Goal: Transaction & Acquisition: Book appointment/travel/reservation

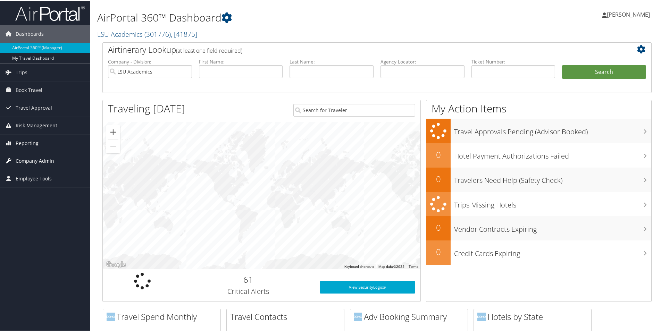
click at [44, 163] on span "Company Admin" at bounding box center [35, 160] width 39 height 17
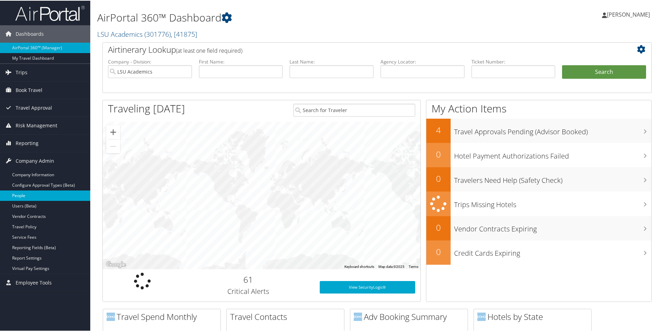
click at [19, 194] on link "People" at bounding box center [45, 195] width 90 height 10
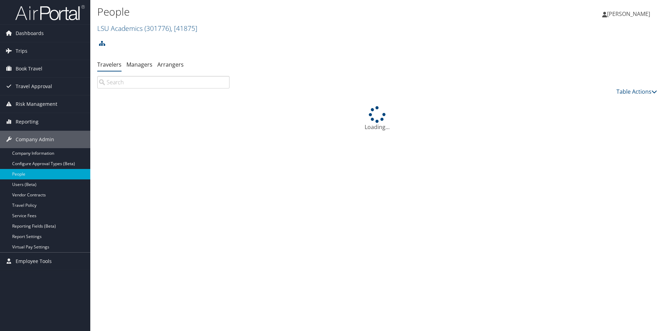
click at [170, 81] on input "search" at bounding box center [163, 82] width 132 height 13
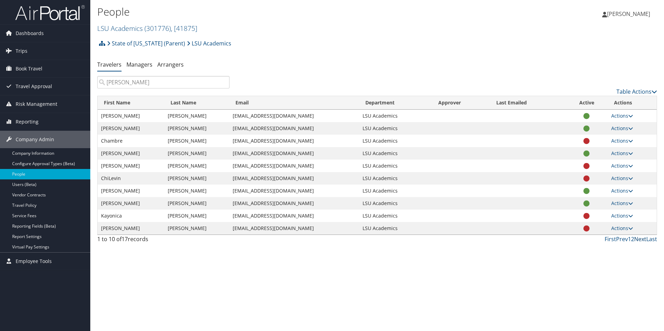
type input "[PERSON_NAME]"
click at [639, 239] on link "Next" at bounding box center [640, 240] width 12 height 8
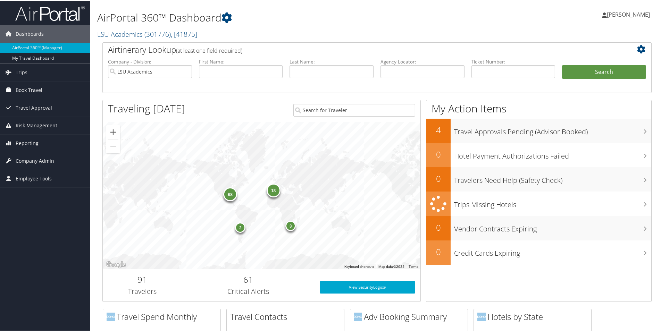
click at [38, 90] on span "Book Travel" at bounding box center [29, 89] width 27 height 17
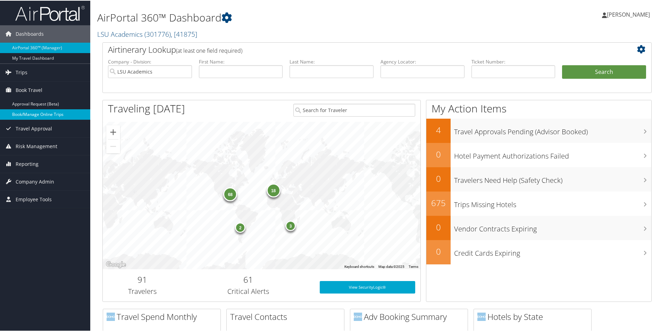
click at [34, 111] on link "Book/Manage Online Trips" at bounding box center [45, 114] width 90 height 10
